Goal: Transaction & Acquisition: Purchase product/service

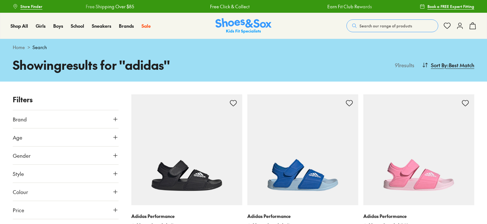
click at [371, 23] on span "Search our range of products" at bounding box center [386, 26] width 53 height 6
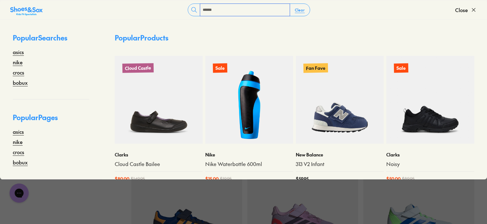
type input "******"
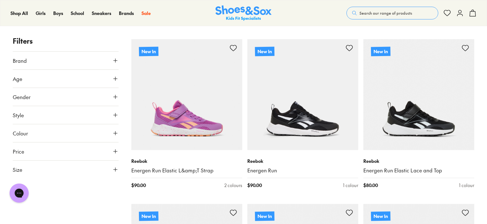
scroll to position [582, 0]
